Goal: Navigation & Orientation: Find specific page/section

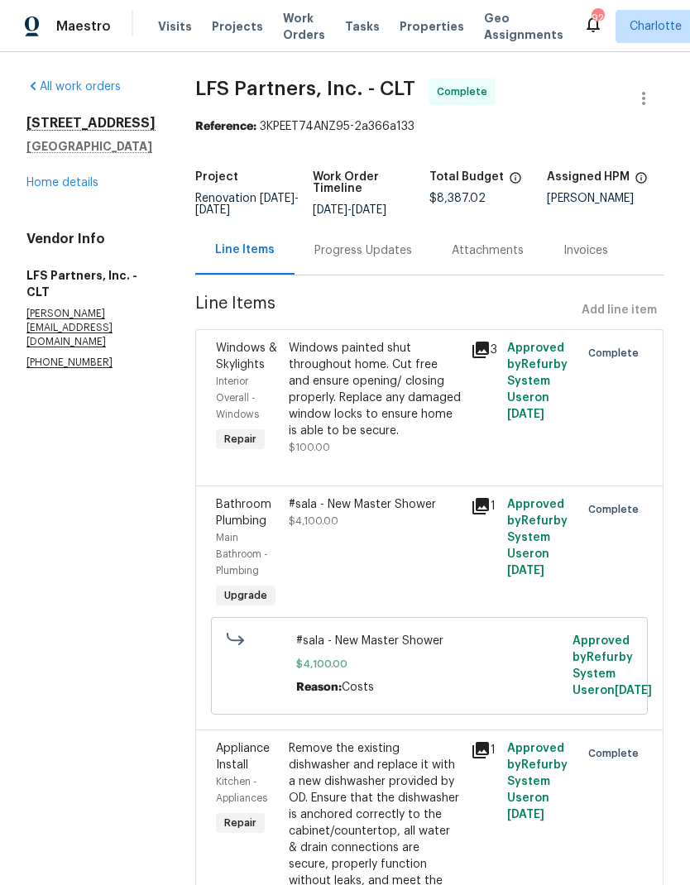
click at [69, 183] on link "Home details" at bounding box center [62, 183] width 72 height 12
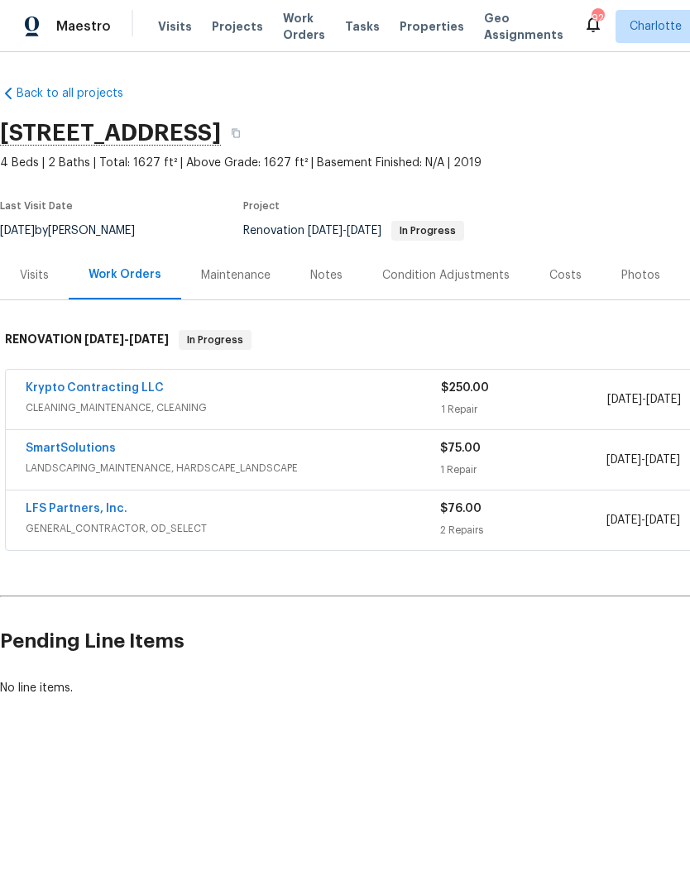
click at [323, 267] on div "Notes" at bounding box center [326, 275] width 32 height 17
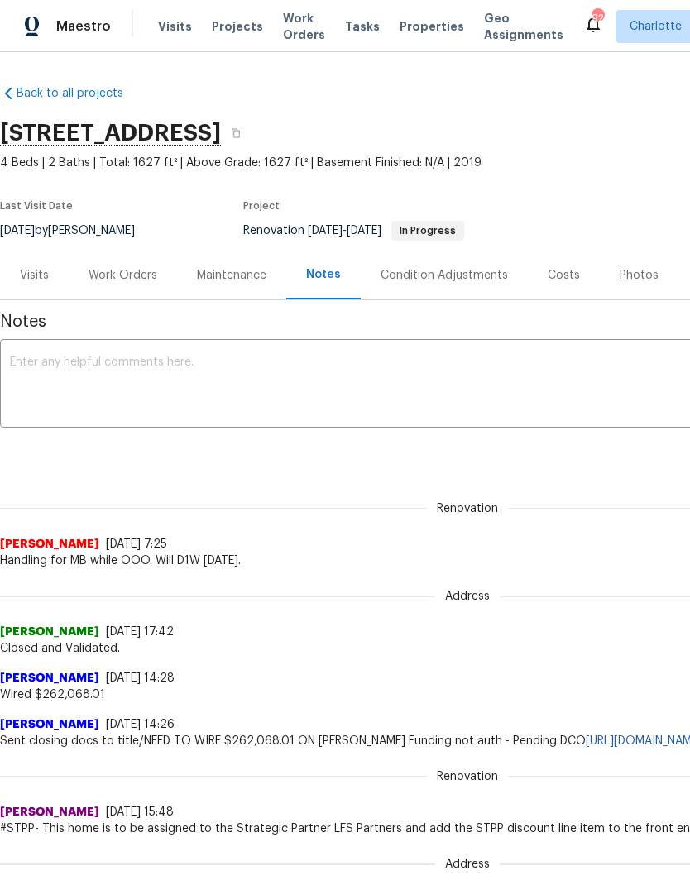
click at [437, 270] on div "Condition Adjustments" at bounding box center [443, 275] width 127 height 17
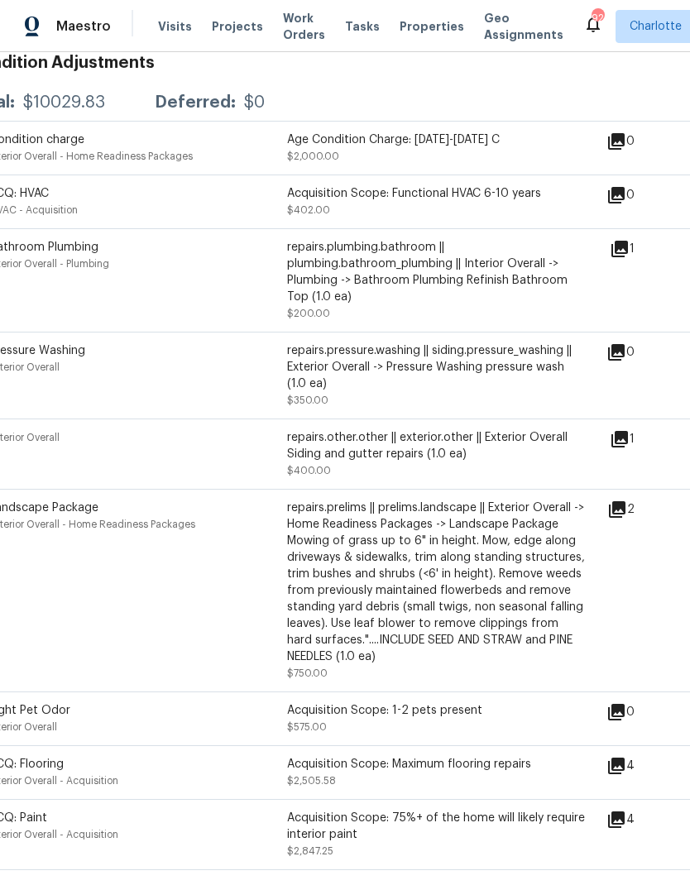
scroll to position [299, 31]
click at [627, 447] on icon at bounding box center [619, 438] width 17 height 17
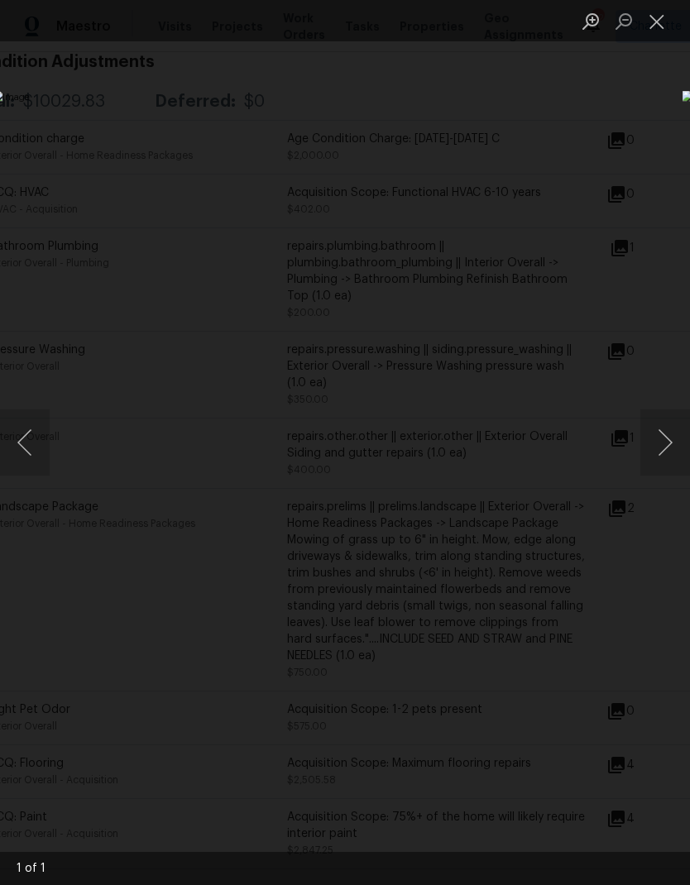
click at [657, 25] on button "Close lightbox" at bounding box center [656, 21] width 33 height 29
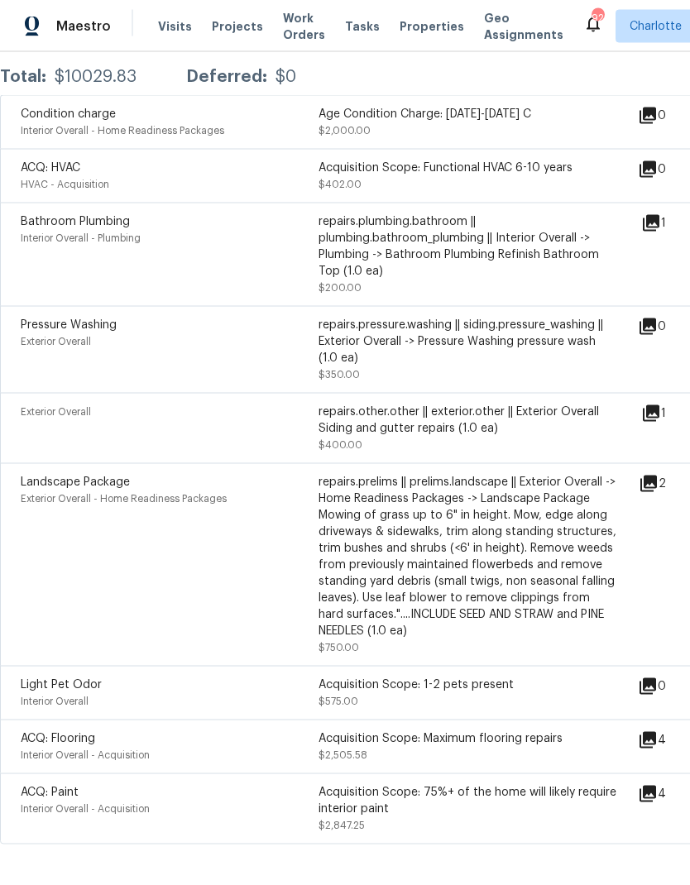
scroll to position [44, 0]
click at [652, 732] on icon at bounding box center [647, 740] width 17 height 17
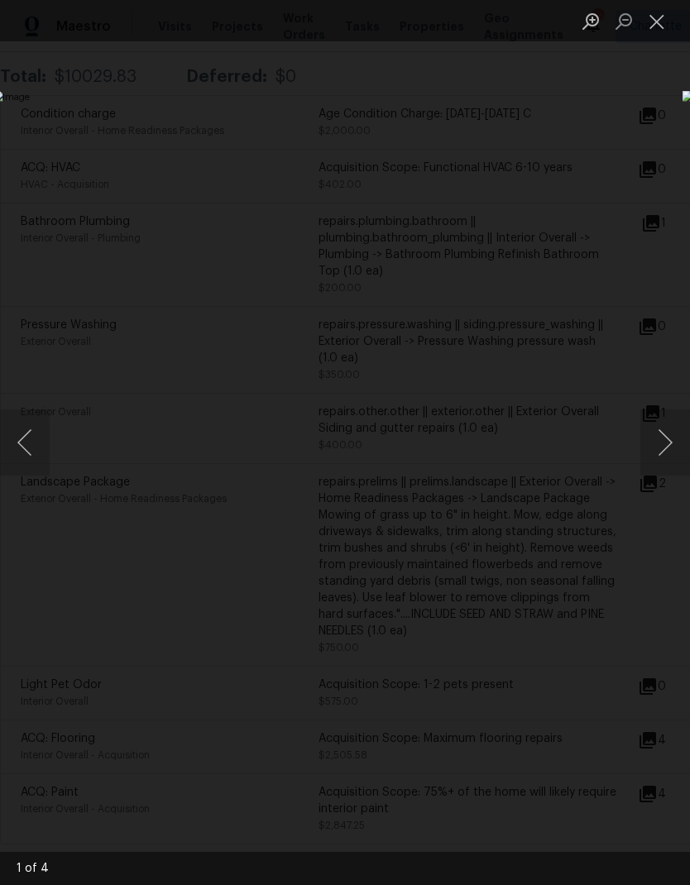
click at [663, 446] on button "Next image" at bounding box center [665, 442] width 50 height 66
click at [652, 447] on button "Next image" at bounding box center [665, 442] width 50 height 66
click at [653, 442] on button "Next image" at bounding box center [665, 442] width 50 height 66
click at [657, 440] on button "Next image" at bounding box center [665, 442] width 50 height 66
click at [652, 443] on button "Next image" at bounding box center [665, 442] width 50 height 66
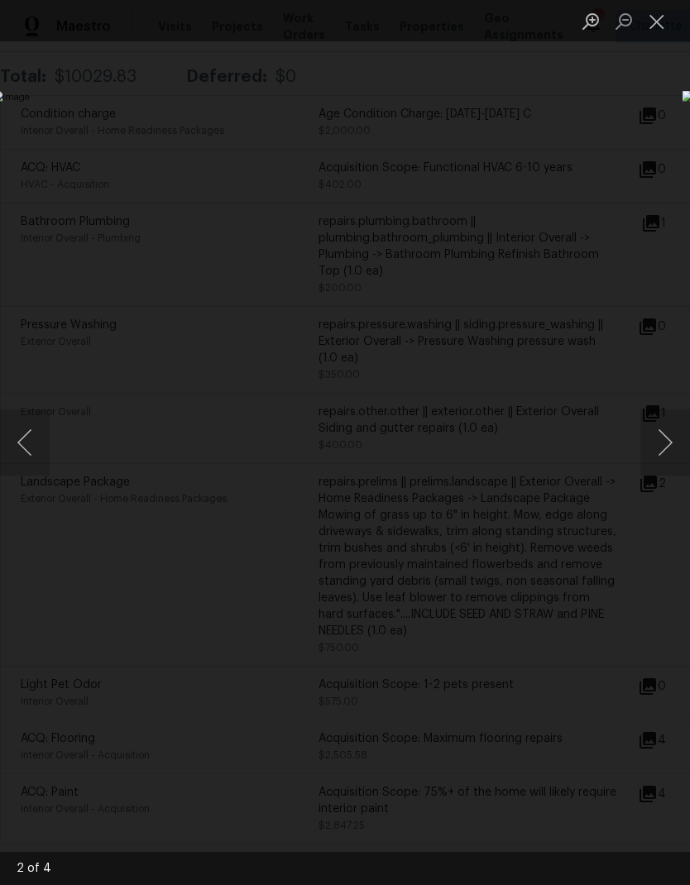
click at [655, 22] on button "Close lightbox" at bounding box center [656, 21] width 33 height 29
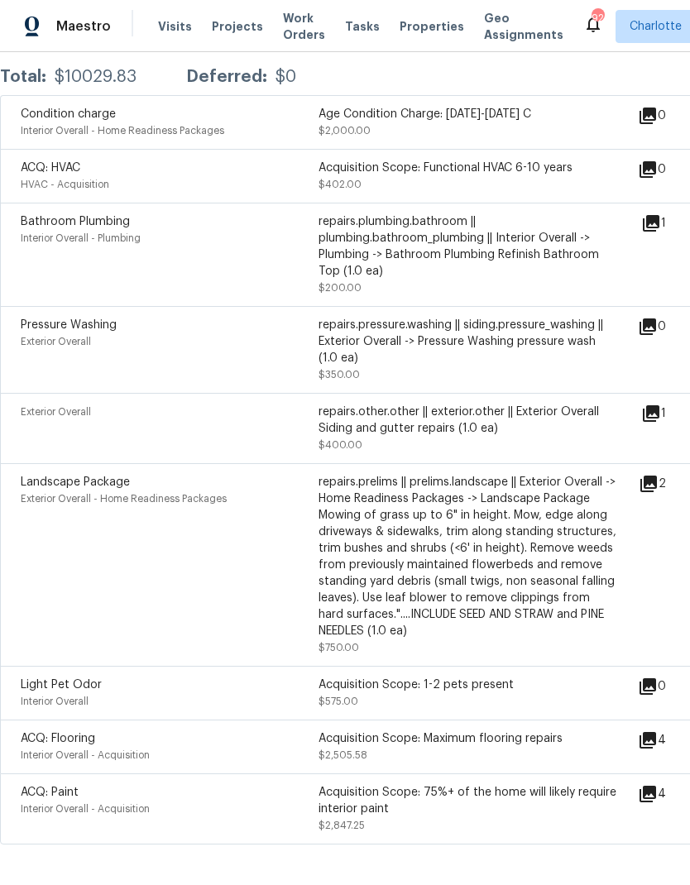
click at [652, 732] on icon at bounding box center [647, 740] width 17 height 17
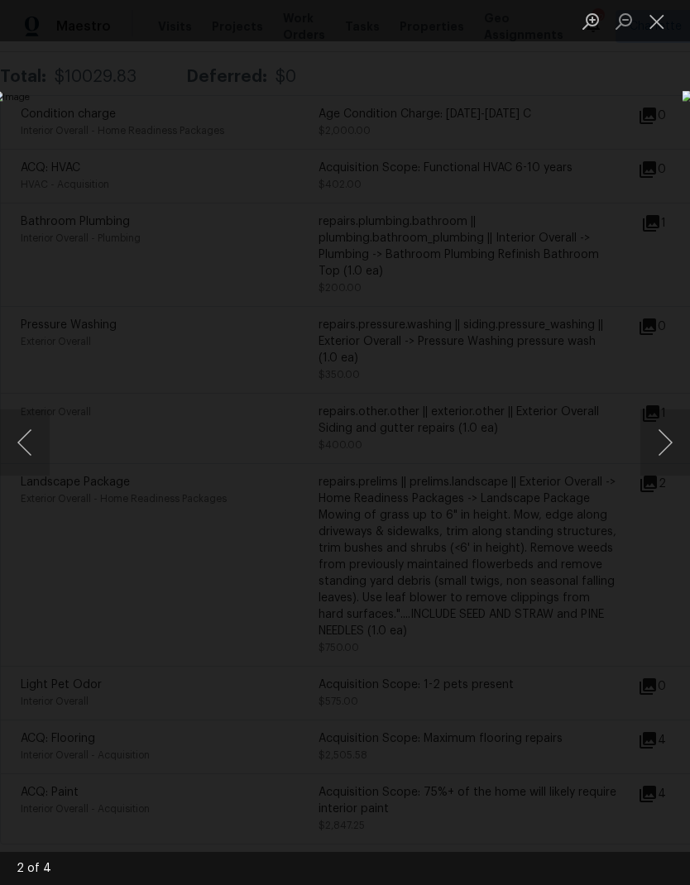
click at [652, 18] on button "Close lightbox" at bounding box center [656, 21] width 33 height 29
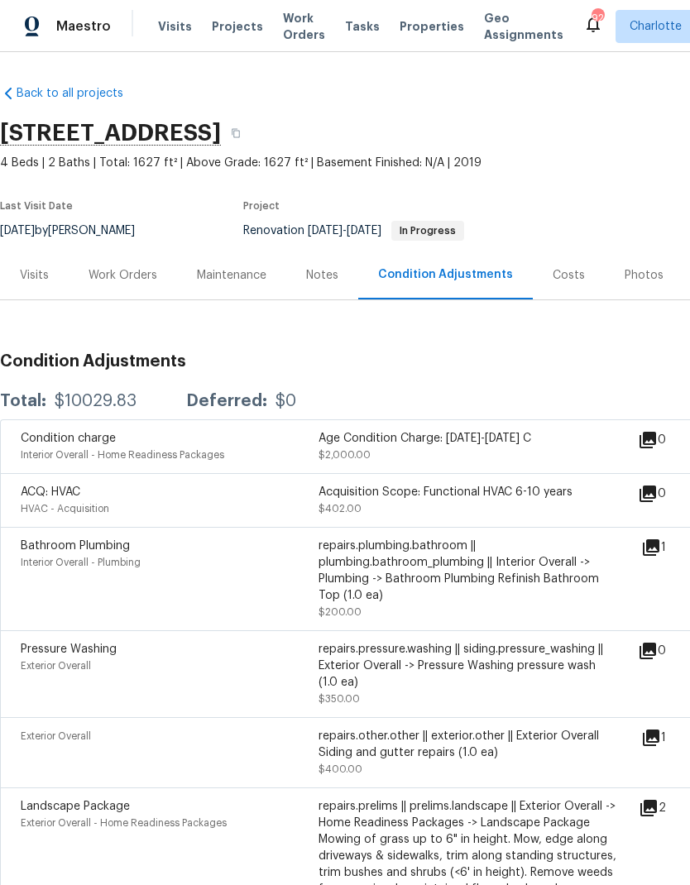
scroll to position [0, 0]
click at [110, 251] on div "Work Orders" at bounding box center [123, 275] width 108 height 49
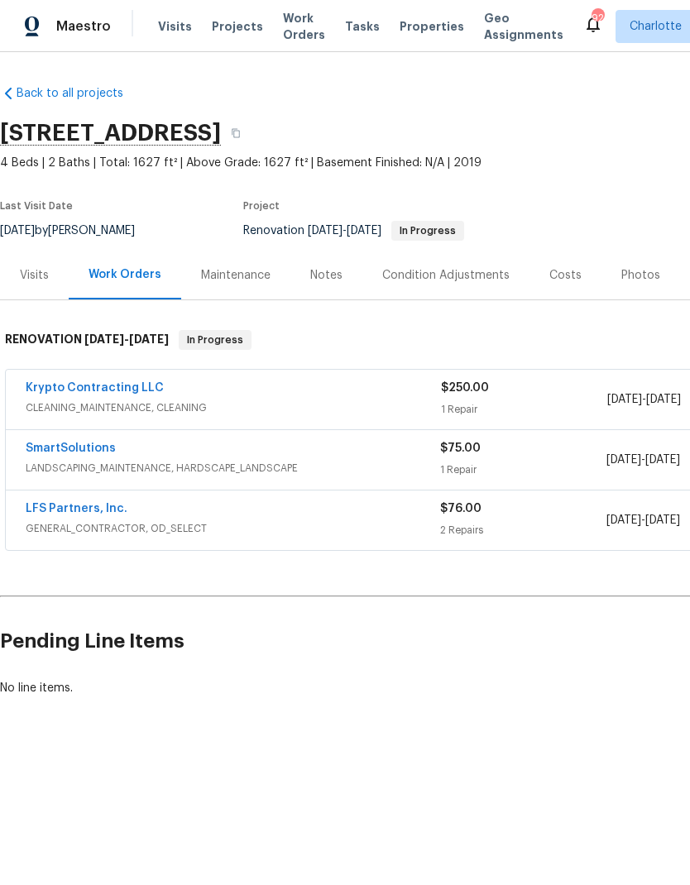
click at [23, 288] on div "Visits" at bounding box center [34, 275] width 69 height 49
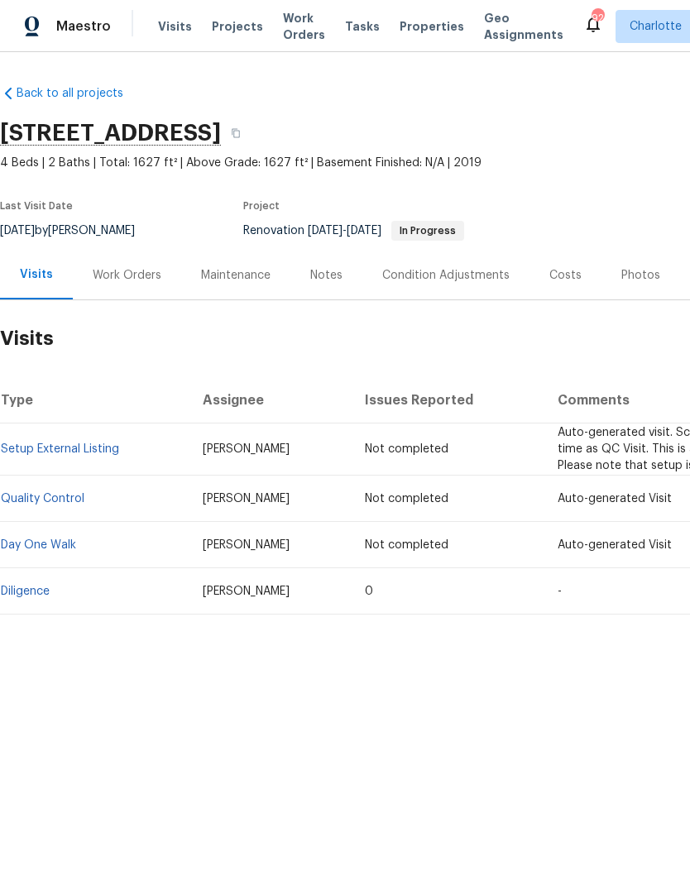
click at [122, 263] on div "Work Orders" at bounding box center [127, 275] width 108 height 49
